Goal: Transaction & Acquisition: Purchase product/service

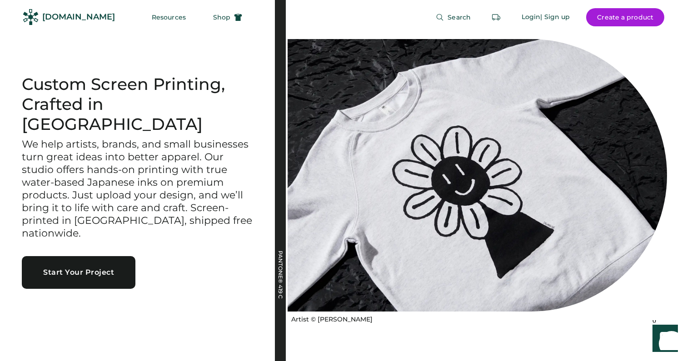
click at [122, 256] on button "Start Your Project" at bounding box center [79, 272] width 114 height 33
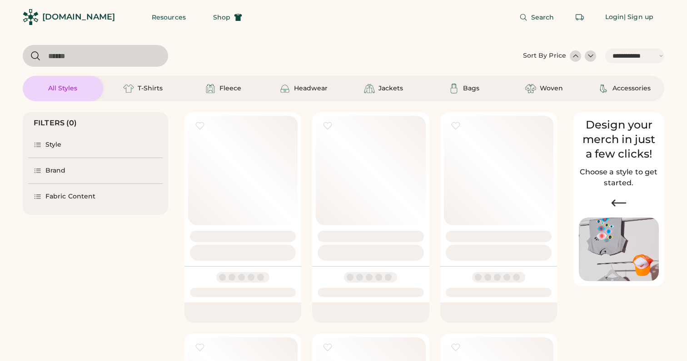
select select "*****"
select select "*"
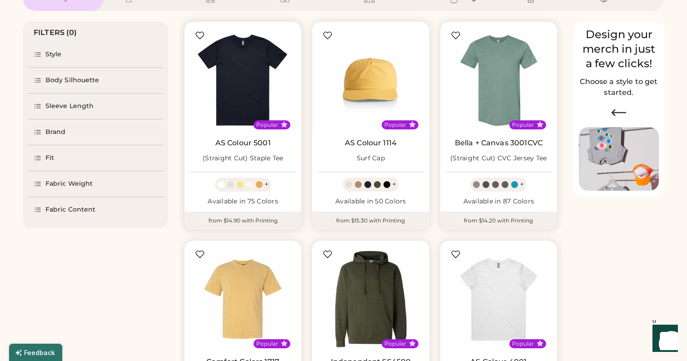
scroll to position [134, 0]
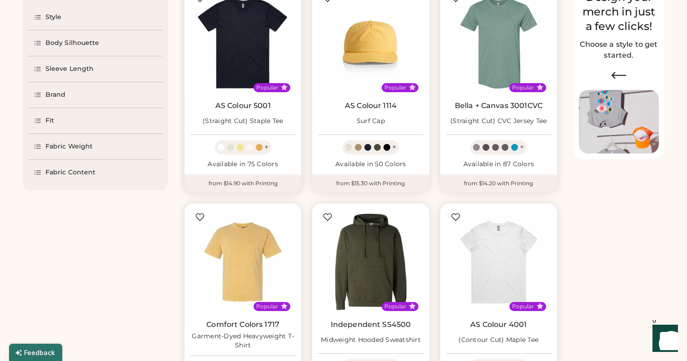
select select "*****"
select select "*"
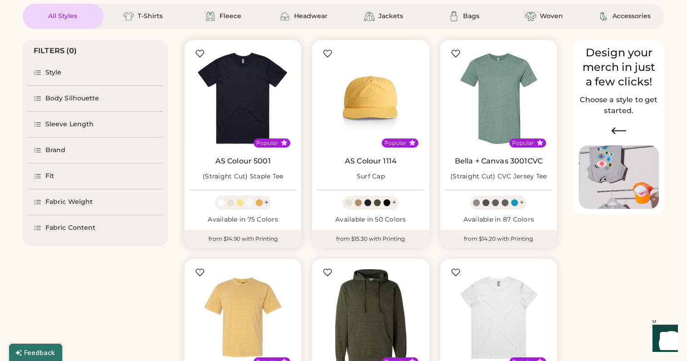
scroll to position [71, 0]
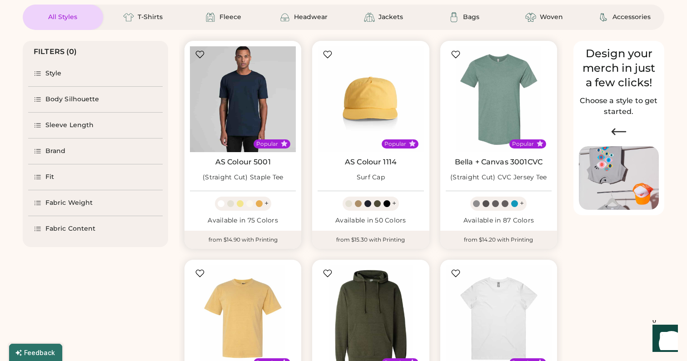
click at [224, 112] on img at bounding box center [243, 99] width 106 height 106
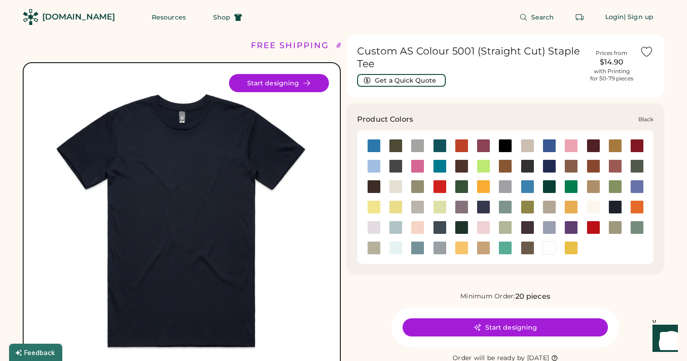
click at [503, 146] on div at bounding box center [505, 146] width 14 height 14
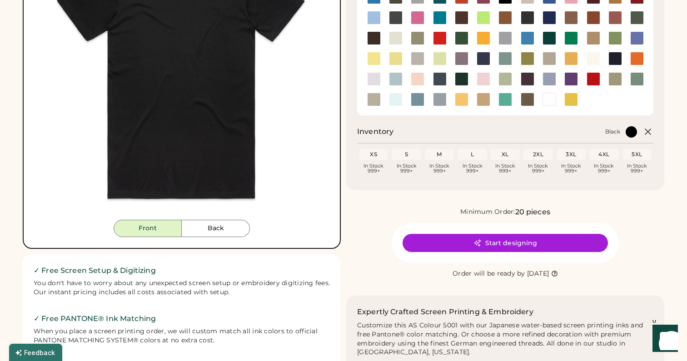
scroll to position [167, 0]
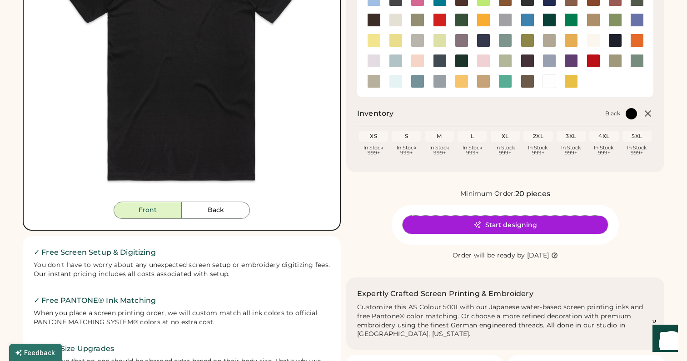
click at [497, 222] on button "Start designing" at bounding box center [504, 225] width 205 height 18
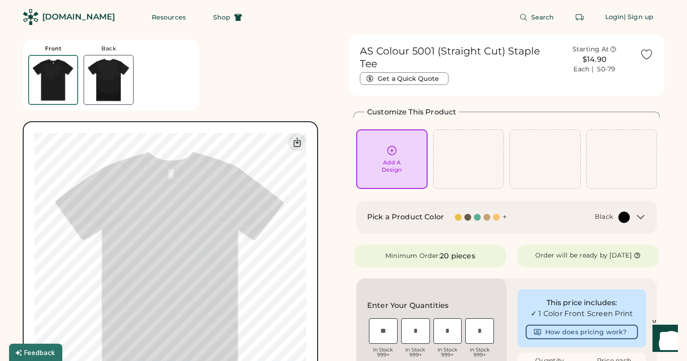
click at [387, 156] on div "Add A Design" at bounding box center [391, 159] width 59 height 29
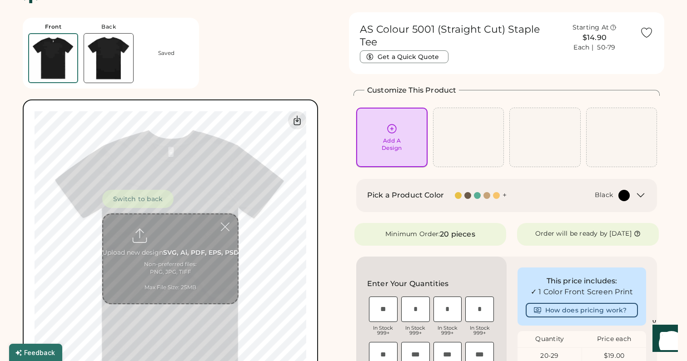
scroll to position [34, 0]
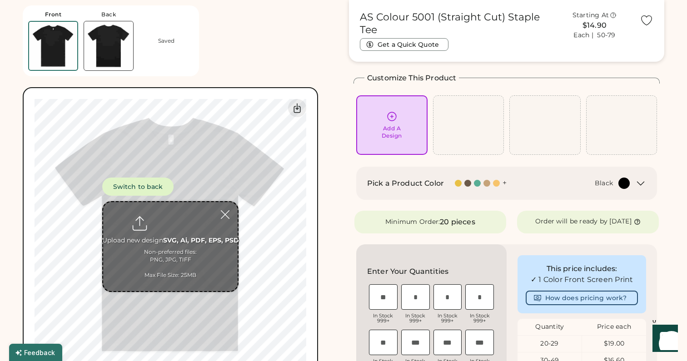
click at [160, 230] on input "file" at bounding box center [170, 246] width 134 height 89
type input "**********"
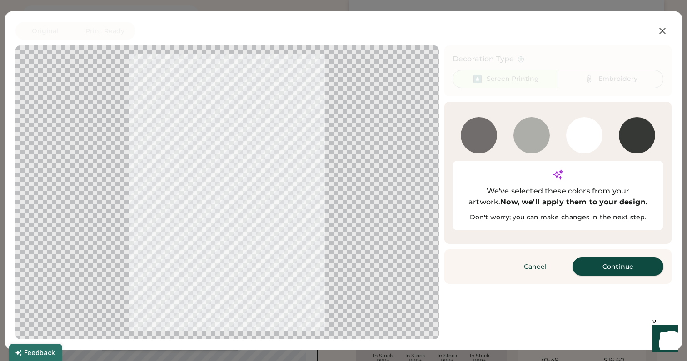
drag, startPoint x: 611, startPoint y: 245, endPoint x: 323, endPoint y: 200, distance: 291.4
click at [611, 258] on button "Continue" at bounding box center [617, 267] width 91 height 18
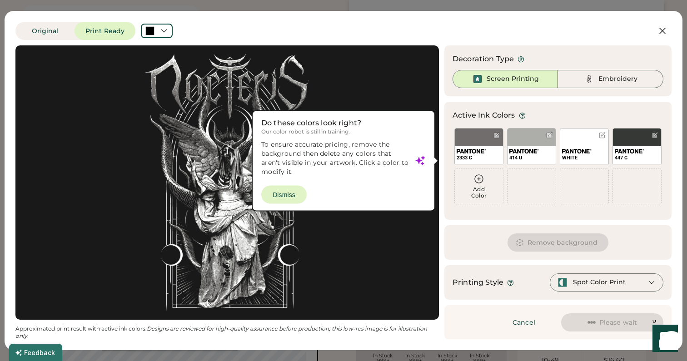
scroll to position [0, 0]
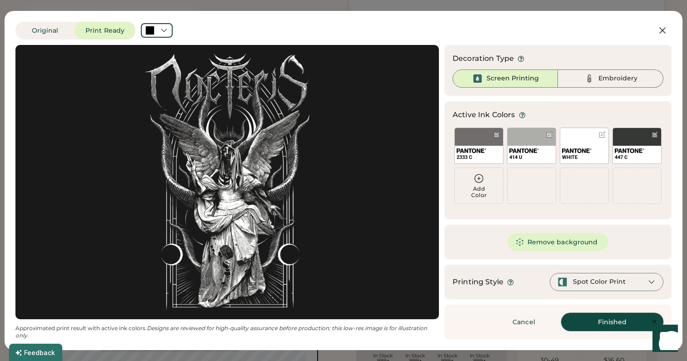
click at [633, 324] on button "Finished" at bounding box center [612, 322] width 102 height 18
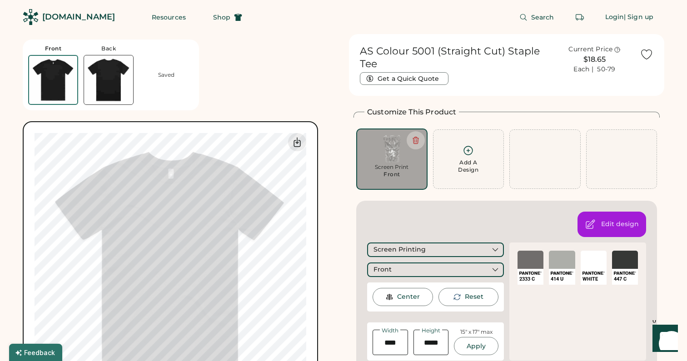
click at [381, 155] on img at bounding box center [391, 149] width 59 height 28
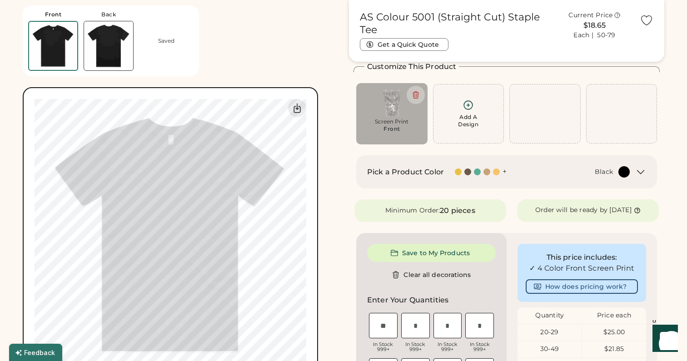
scroll to position [40, 0]
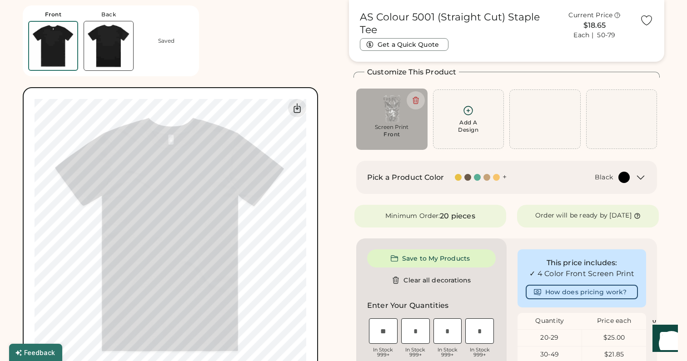
click at [471, 177] on div at bounding box center [469, 177] width 10 height 7
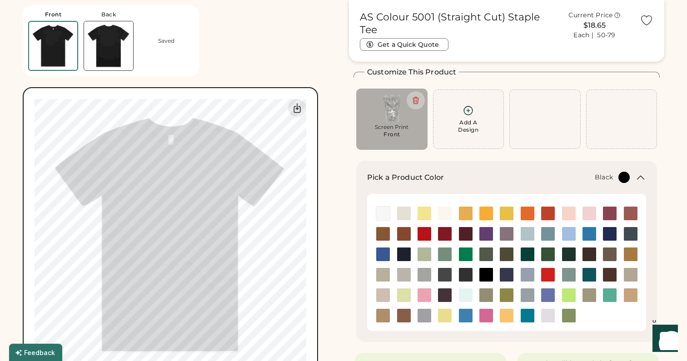
click at [531, 176] on div "Black" at bounding box center [542, 177] width 175 height 11
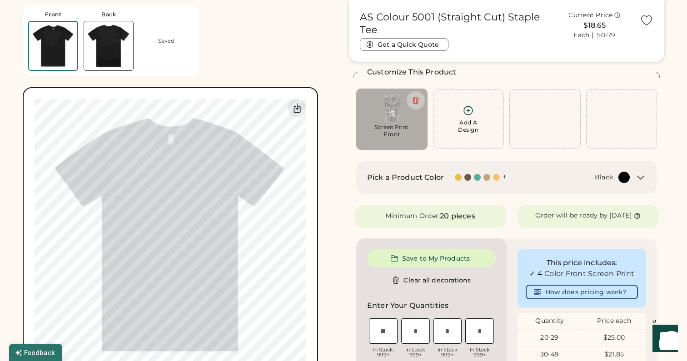
click at [392, 108] on img at bounding box center [391, 109] width 59 height 28
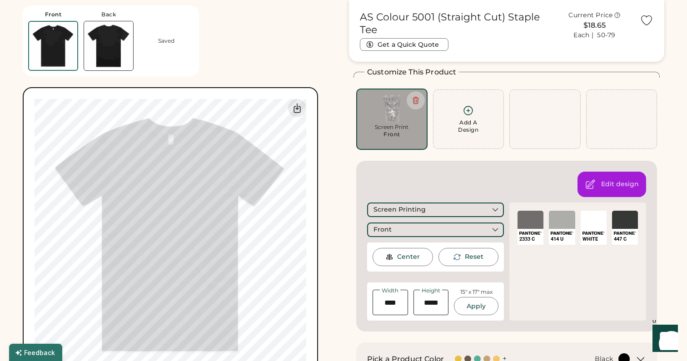
scroll to position [50, 0]
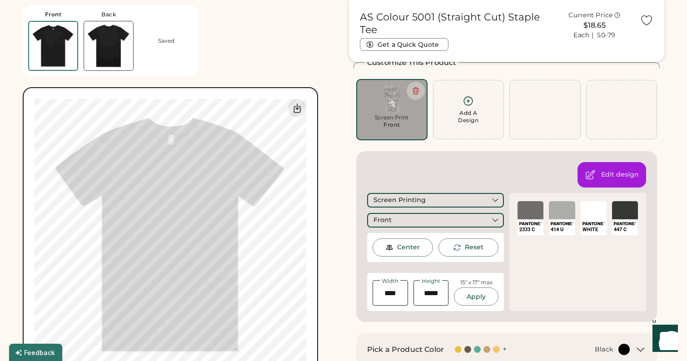
click at [532, 216] on div at bounding box center [530, 210] width 26 height 18
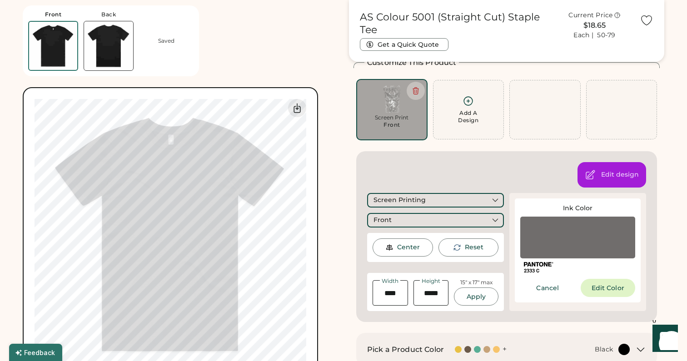
click at [566, 252] on div at bounding box center [577, 238] width 115 height 42
click at [551, 289] on button "Cancel" at bounding box center [547, 288] width 55 height 18
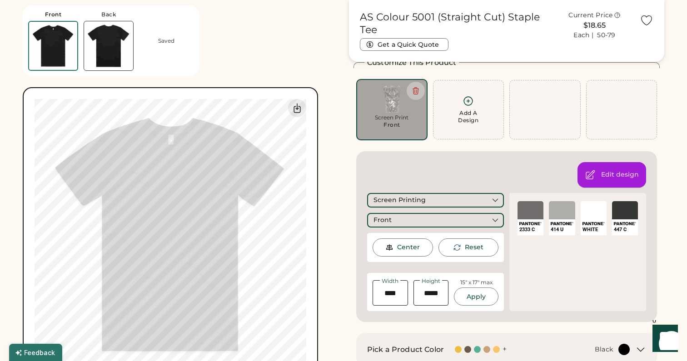
click at [594, 176] on icon at bounding box center [590, 174] width 11 height 11
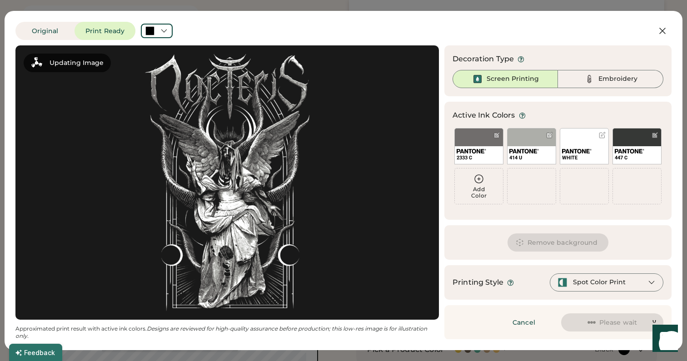
scroll to position [0, 0]
click at [496, 133] on div at bounding box center [496, 135] width 7 height 7
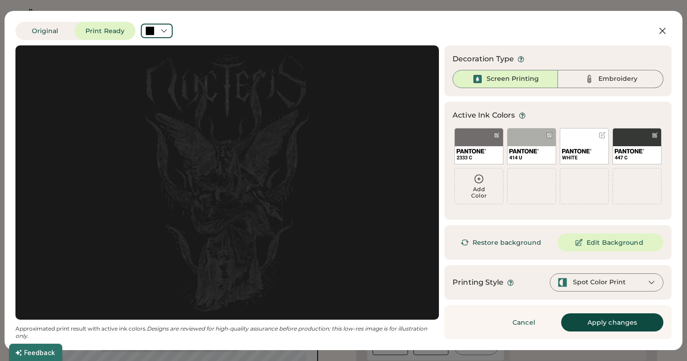
scroll to position [50, 0]
